Goal: Task Accomplishment & Management: Manage account settings

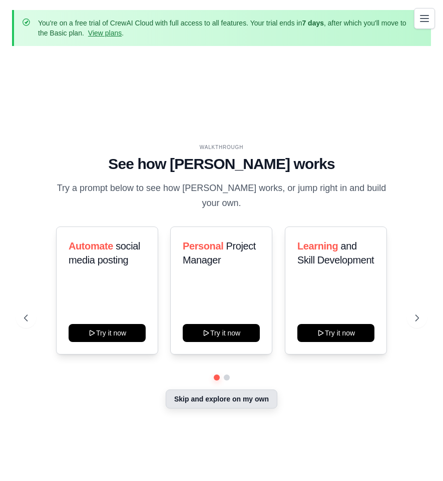
click at [220, 393] on button "Skip and explore on my own" at bounding box center [222, 399] width 112 height 19
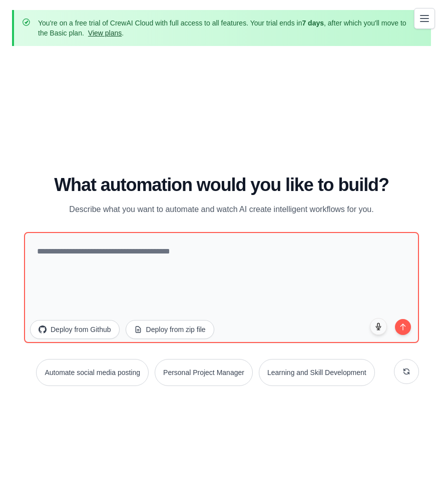
click at [111, 35] on link "View plans" at bounding box center [105, 33] width 34 height 8
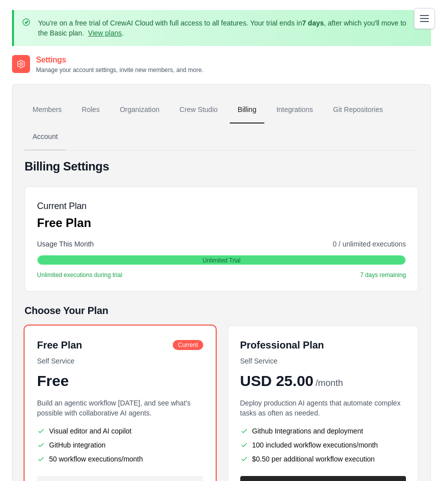
click at [51, 136] on link "Account" at bounding box center [46, 137] width 42 height 27
